Goal: Task Accomplishment & Management: Use online tool/utility

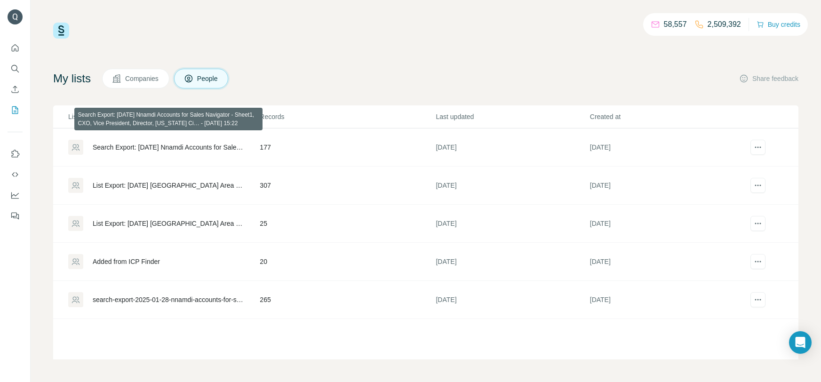
click at [166, 151] on div "Search Export: [DATE] Nnamdi Accounts for Sales Navigator - Sheet1, CXO, Vice P…" at bounding box center [168, 146] width 151 height 9
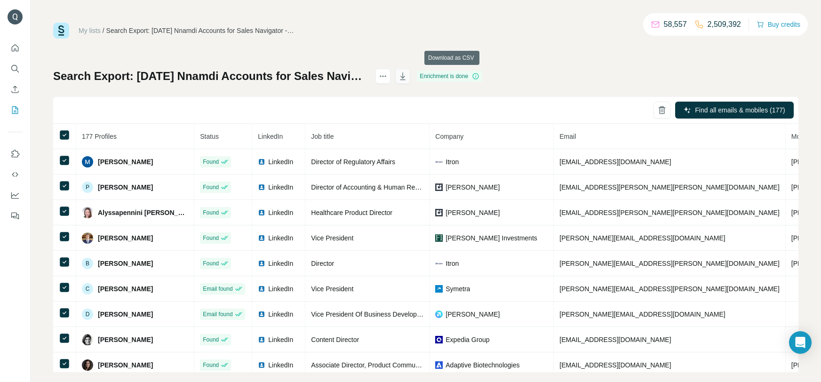
click at [405, 76] on icon "button" at bounding box center [403, 77] width 5 height 3
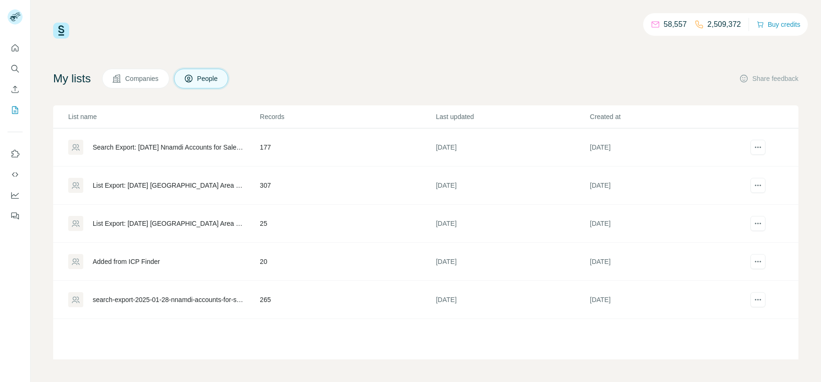
click at [202, 147] on div "Search Export: [DATE] Nnamdi Accounts for Sales Navigator - Sheet1, CXO, Vice P…" at bounding box center [168, 146] width 151 height 9
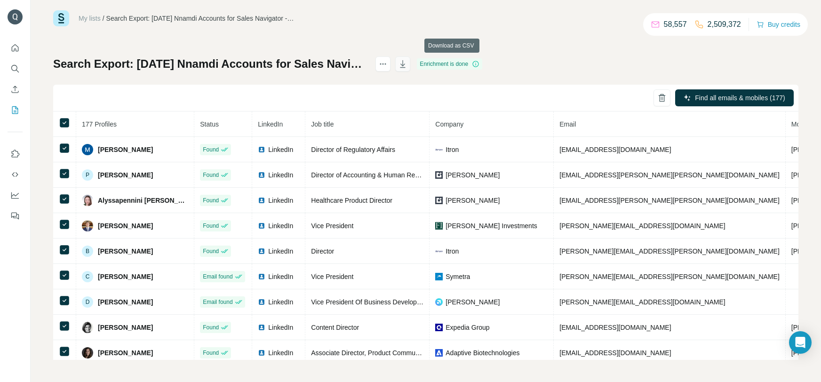
click at [407, 65] on icon "button" at bounding box center [402, 63] width 9 height 9
